Goal: Task Accomplishment & Management: Use online tool/utility

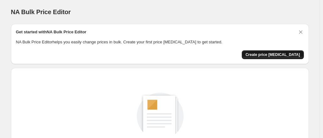
click at [264, 56] on span "Create price [MEDICAL_DATA]" at bounding box center [273, 54] width 55 height 5
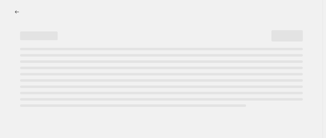
select select "percentage"
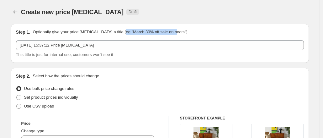
drag, startPoint x: 174, startPoint y: 31, endPoint x: 122, endPoint y: 29, distance: 51.5
click at [122, 29] on p "Optionally give your price [MEDICAL_DATA] a title (eg "March 30% off sale on bo…" at bounding box center [110, 32] width 155 height 6
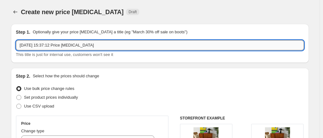
drag, startPoint x: 95, startPoint y: 45, endPoint x: 35, endPoint y: 42, distance: 60.0
click at [35, 42] on input "[DATE] 15:37:12 Price [MEDICAL_DATA]" at bounding box center [160, 45] width 288 height 10
click at [71, 42] on input "[DATE] 15:37:12 Price [MEDICAL_DATA]" at bounding box center [160, 45] width 288 height 10
drag, startPoint x: 62, startPoint y: 45, endPoint x: 35, endPoint y: 45, distance: 27.3
click at [35, 45] on input "[DATE] 15:37:12 Price [MEDICAL_DATA]" at bounding box center [160, 45] width 288 height 10
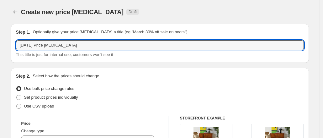
drag, startPoint x: 26, startPoint y: 44, endPoint x: 15, endPoint y: 44, distance: 11.0
click at [15, 44] on div "Step 1. Optionally give your price [MEDICAL_DATA] a title (eg "March 30% off sa…" at bounding box center [160, 43] width 298 height 39
click at [61, 43] on input "Aug Price [MEDICAL_DATA]" at bounding box center [160, 45] width 288 height 10
type input "Aug Price [MEDICAL_DATA]"
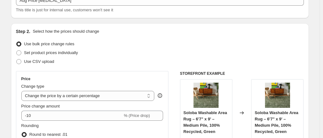
scroll to position [90, 0]
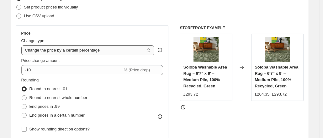
click at [84, 48] on select "Change the price to a certain amount Change the price by a certain amount Chang…" at bounding box center [87, 50] width 133 height 10
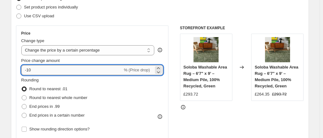
click at [55, 69] on input "-10" at bounding box center [71, 70] width 101 height 10
type input "-1"
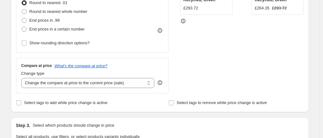
scroll to position [185, 0]
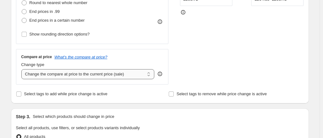
click at [93, 77] on select "Change the compare at price to the current price (sale) Change the compare at p…" at bounding box center [87, 74] width 133 height 10
click at [23, 69] on select "Change the compare at price to the current price (sale) Change the compare at p…" at bounding box center [87, 74] width 133 height 10
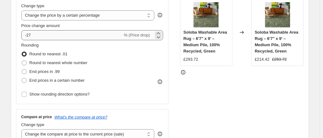
scroll to position [125, 0]
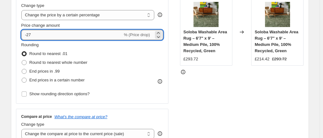
click at [77, 36] on input "-27" at bounding box center [71, 35] width 101 height 10
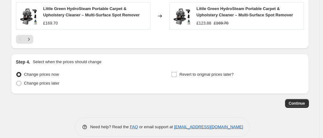
scroll to position [517, 0]
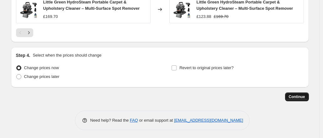
type input "-25"
click at [292, 94] on span "Continue" at bounding box center [297, 96] width 16 height 5
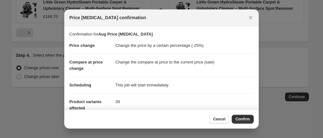
scroll to position [68, 0]
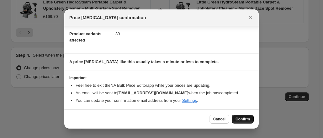
click at [243, 121] on button "Confirm" at bounding box center [243, 118] width 22 height 9
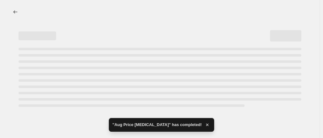
select select "percentage"
